Goal: Information Seeking & Learning: Learn about a topic

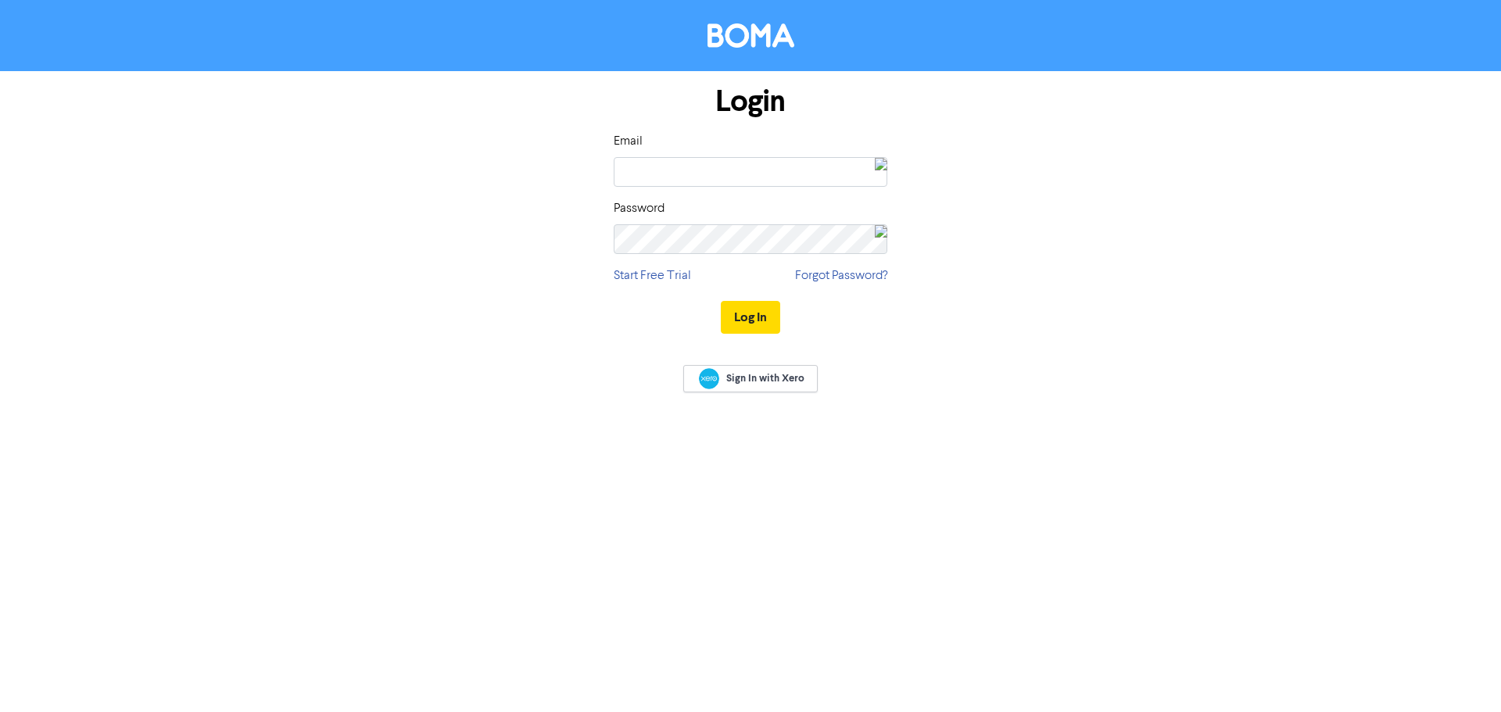
click at [875, 169] on img at bounding box center [881, 171] width 13 height 27
click at [743, 234] on div "[PERSON_NAME][EMAIL_ADDRESS][DOMAIN_NAME]" at bounding box center [767, 233] width 136 height 13
click at [721, 231] on div "[PERSON_NAME][EMAIL_ADDRESS][DOMAIN_NAME]" at bounding box center [767, 233] width 136 height 13
click at [658, 244] on img at bounding box center [670, 227] width 33 height 33
click at [701, 217] on div "Boma Marketing - [PERSON_NAME]" at bounding box center [767, 221] width 136 height 13
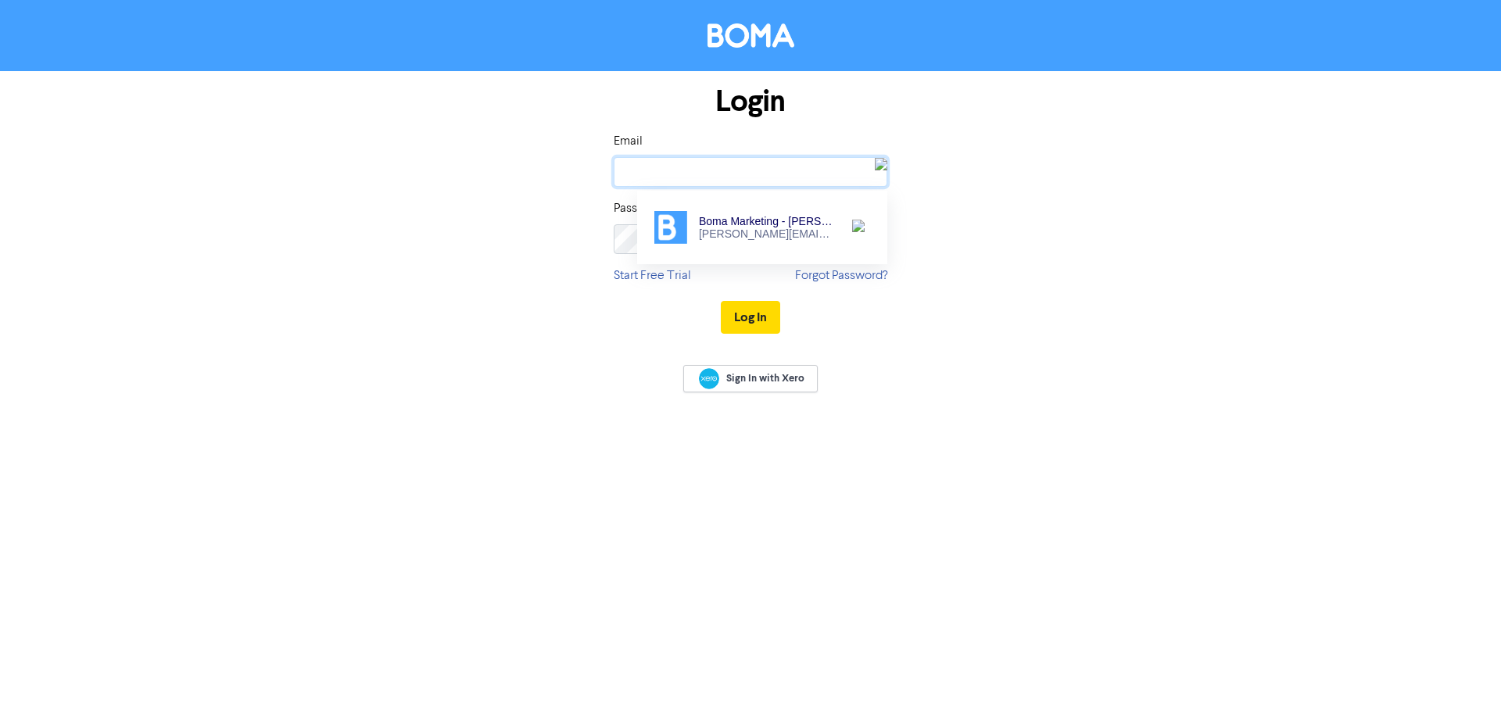
type input "[PERSON_NAME][EMAIL_ADDRESS][DOMAIN_NAME]"
click at [703, 224] on div "Boma Marketing - [PERSON_NAME]" at bounding box center [767, 221] width 136 height 13
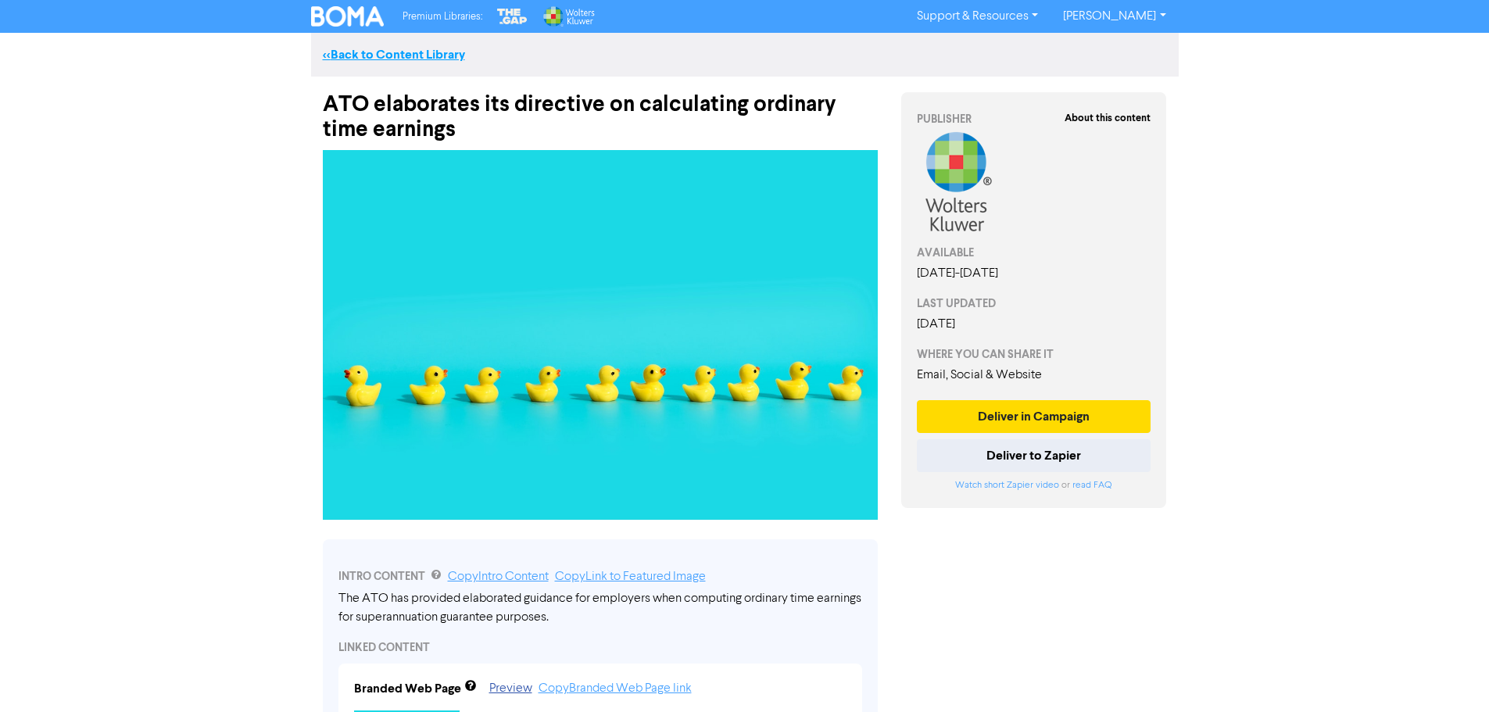
click at [398, 55] on link "<< Back to Content Library" at bounding box center [394, 55] width 142 height 16
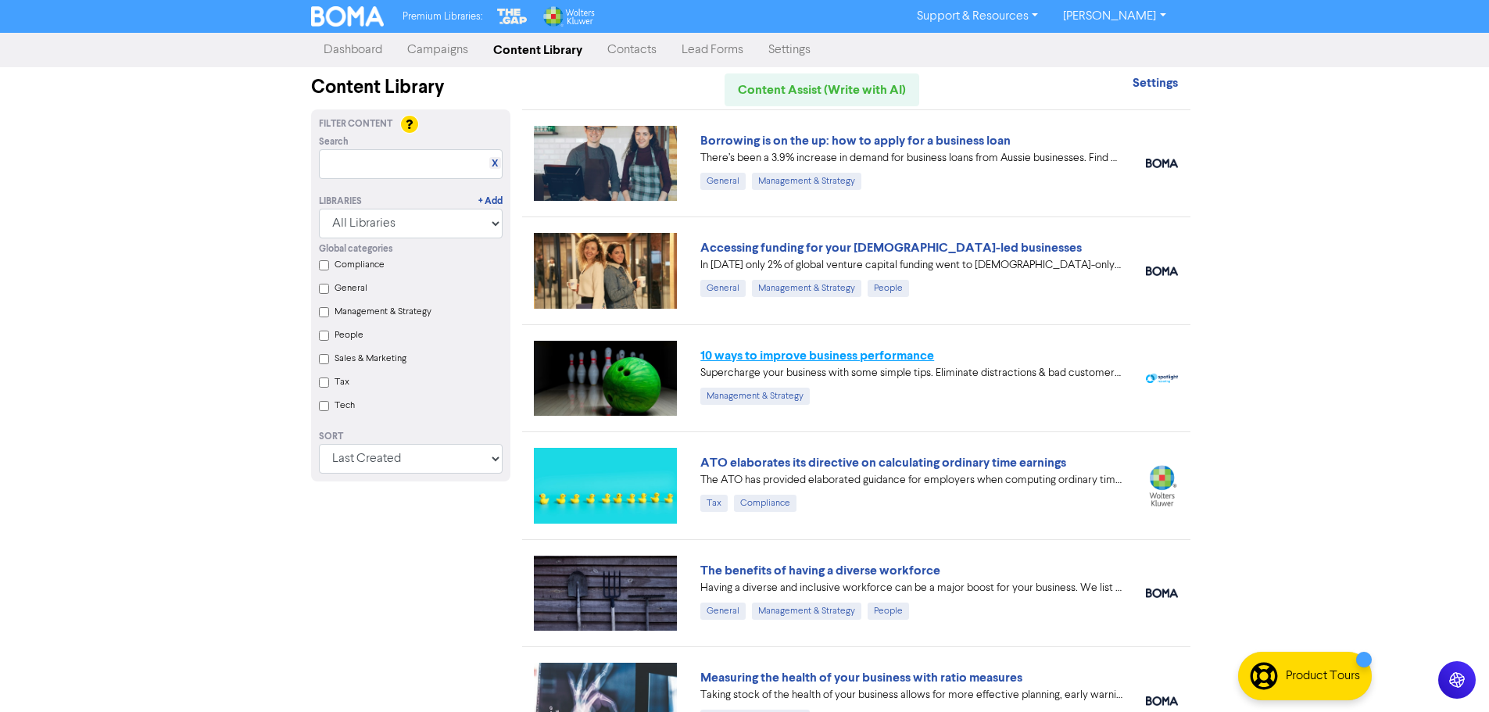
click at [826, 359] on link "10 ways to improve business performance" at bounding box center [817, 356] width 234 height 16
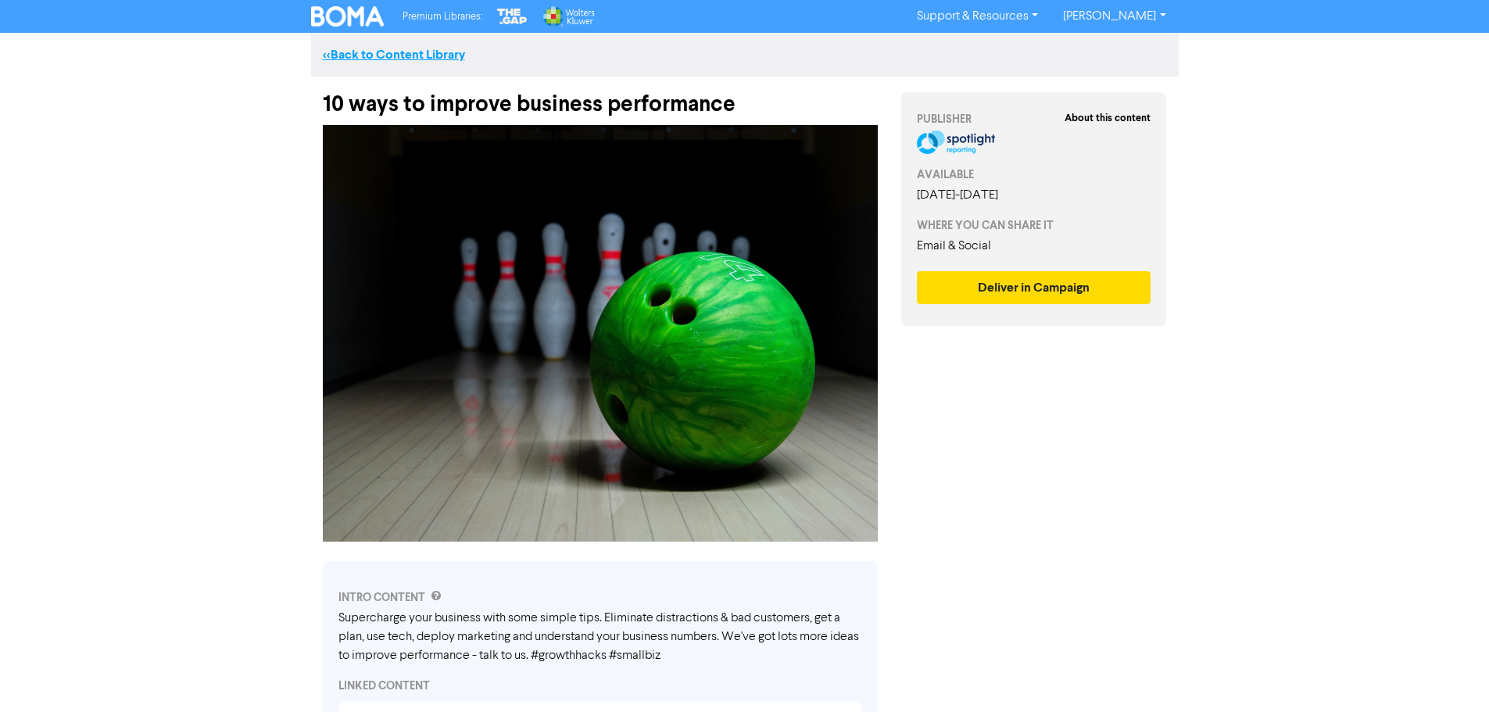
click at [389, 53] on link "<< Back to Content Library" at bounding box center [394, 55] width 142 height 16
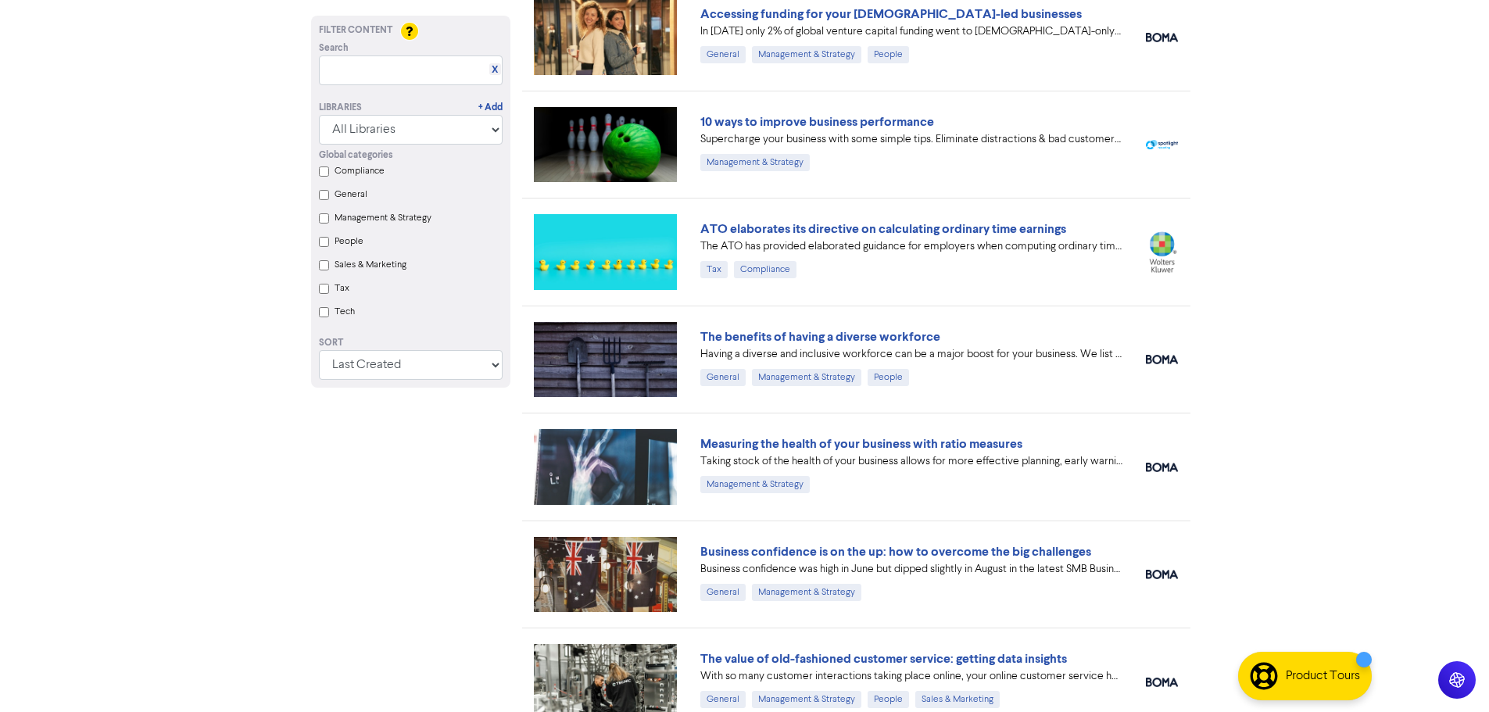
scroll to position [235, 0]
click at [845, 443] on link "Measuring the health of your business with ratio measures" at bounding box center [861, 443] width 322 height 16
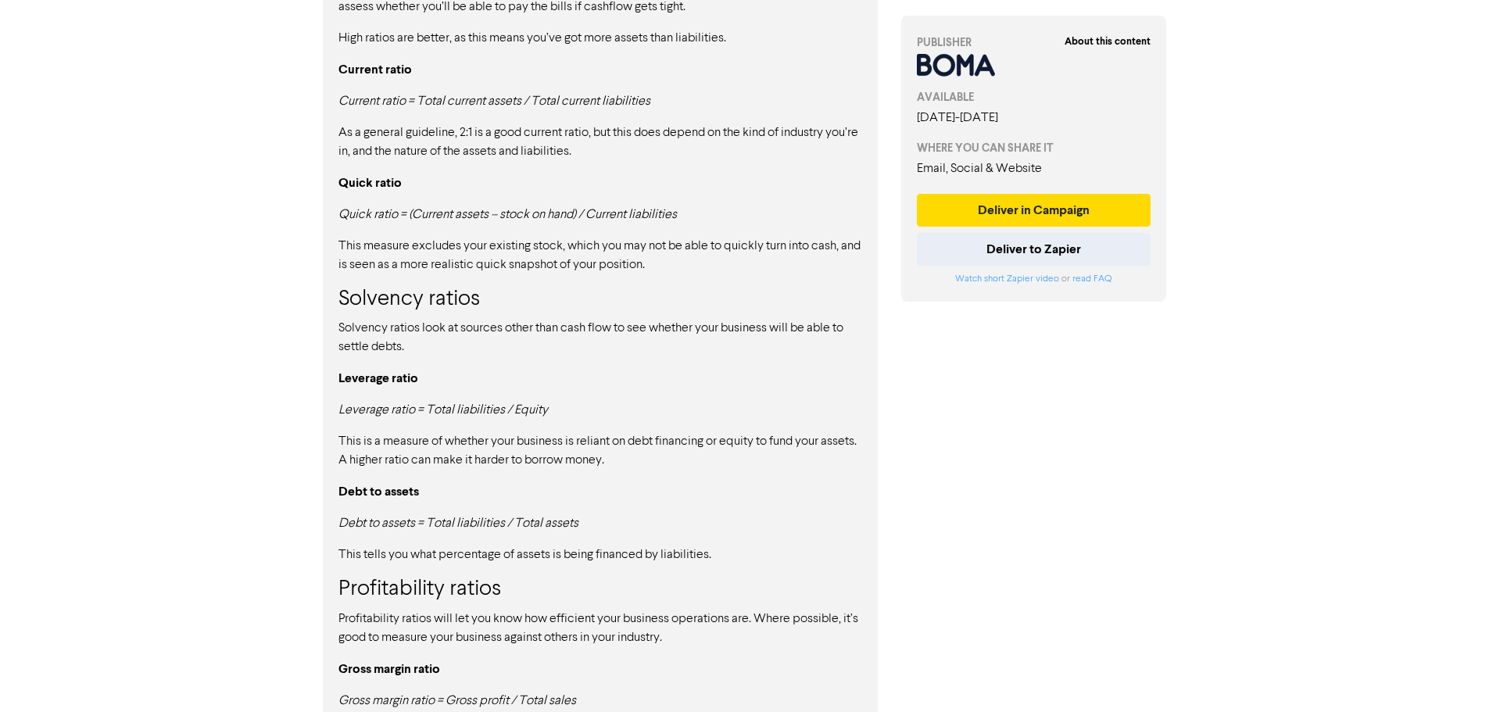
scroll to position [1055, 0]
